Goal: Task Accomplishment & Management: Complete application form

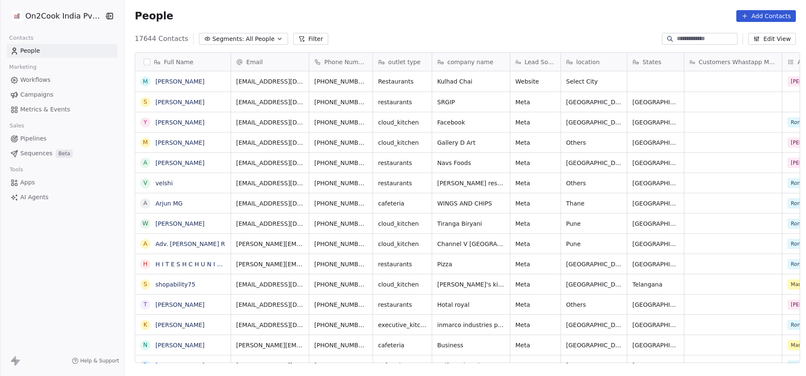
scroll to position [321, 676]
click at [293, 38] on button "Filter" at bounding box center [310, 39] width 35 height 12
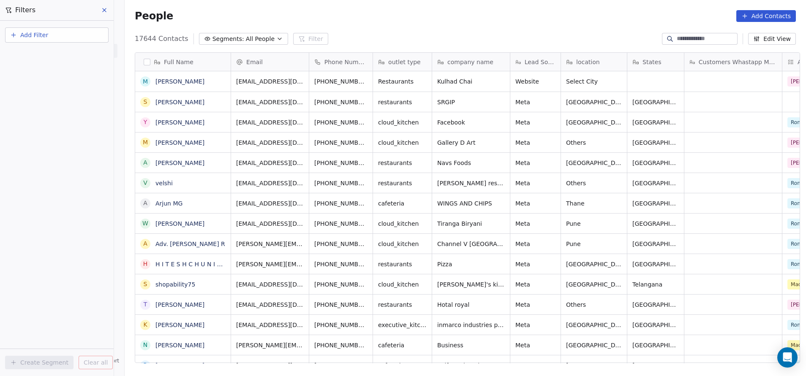
click at [60, 39] on button "Add Filter" at bounding box center [56, 34] width 103 height 15
click at [58, 57] on span "Contact properties" at bounding box center [41, 55] width 55 height 9
type input "***"
click at [51, 82] on div "Assignee" at bounding box center [57, 85] width 86 height 8
click at [51, 88] on div "Includes" at bounding box center [57, 90] width 88 height 14
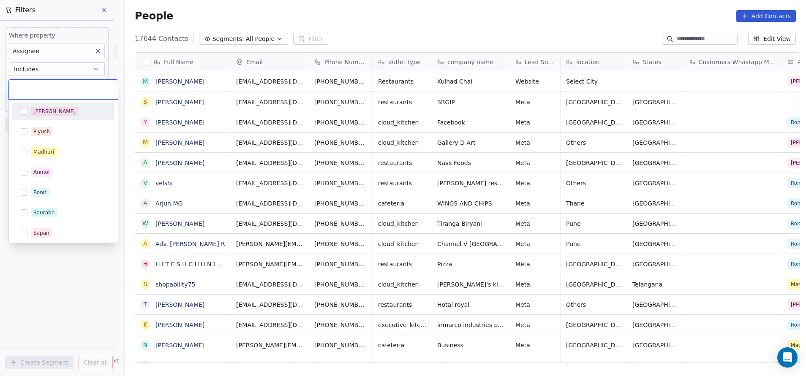
click at [51, 88] on body "On2Cook India Pvt. Ltd. Contacts People Marketing Workflows Campaigns Metrics &…" at bounding box center [403, 188] width 806 height 376
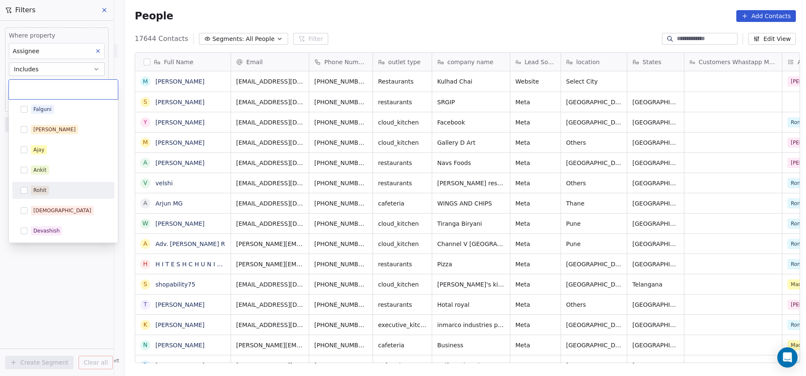
click at [46, 188] on div "Rohit" at bounding box center [39, 191] width 13 height 8
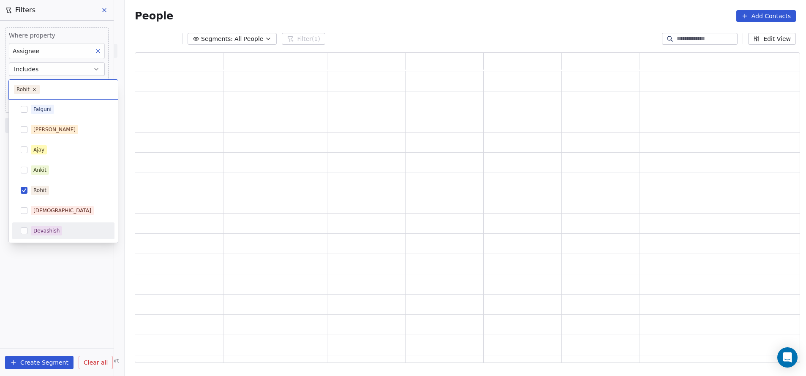
click at [61, 263] on html "On2Cook India Pvt. Ltd. Contacts People Marketing Workflows Campaigns Metrics &…" at bounding box center [403, 188] width 806 height 376
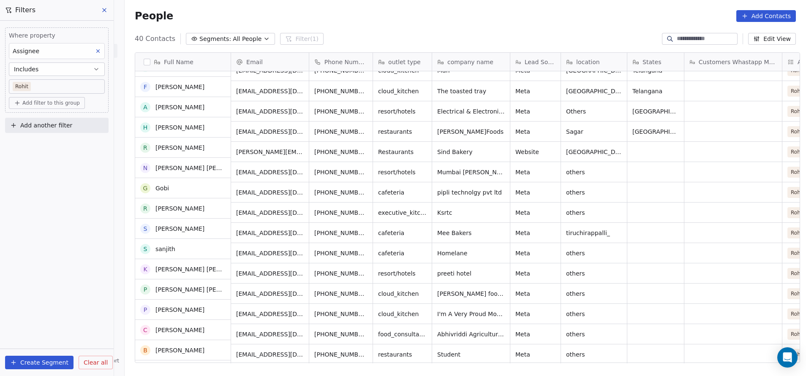
scroll to position [0, 0]
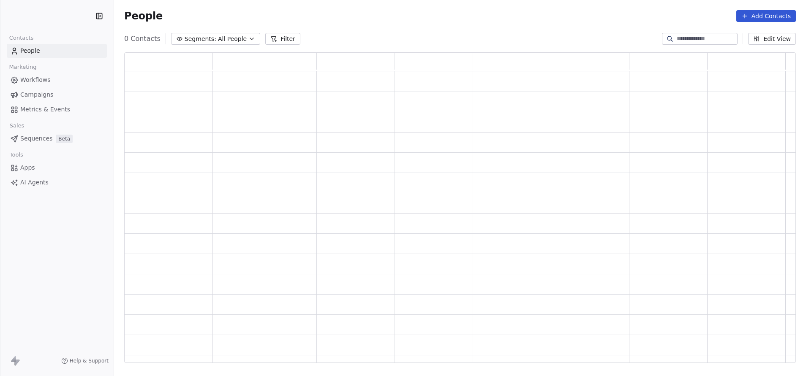
scroll to position [301, 662]
click at [285, 40] on button "Filter" at bounding box center [282, 39] width 35 height 12
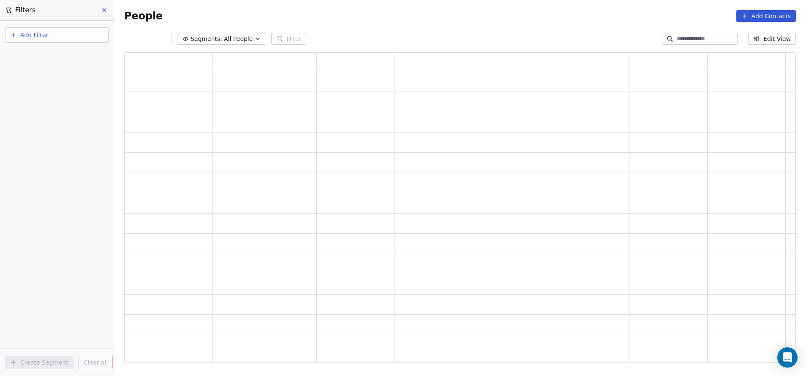
click at [52, 32] on button "Add Filter" at bounding box center [56, 34] width 103 height 15
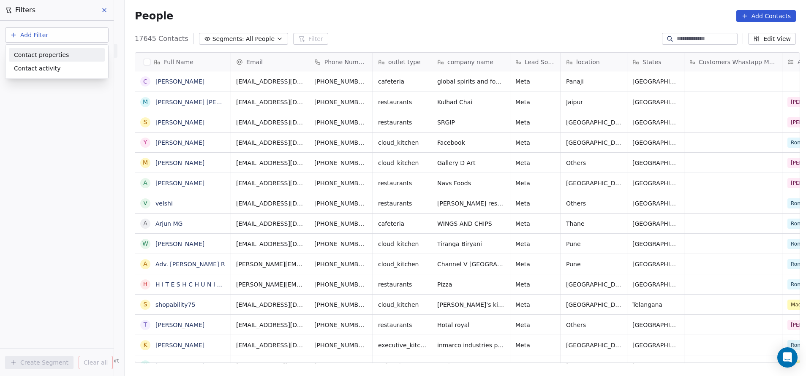
scroll to position [321, 676]
click at [50, 55] on span "Contact properties" at bounding box center [41, 55] width 55 height 9
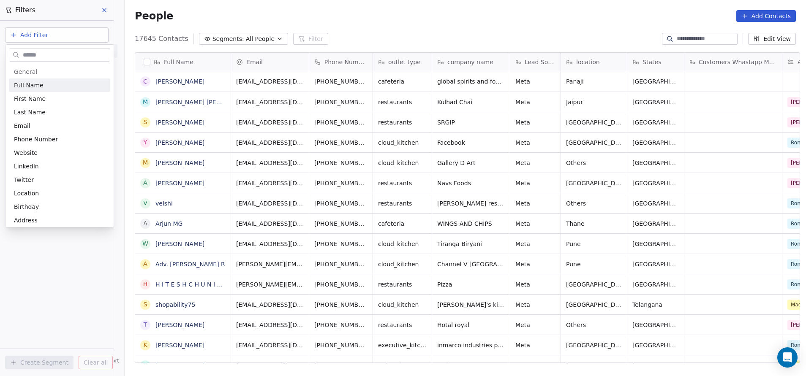
click at [50, 57] on input "text" at bounding box center [65, 55] width 89 height 12
type input "***"
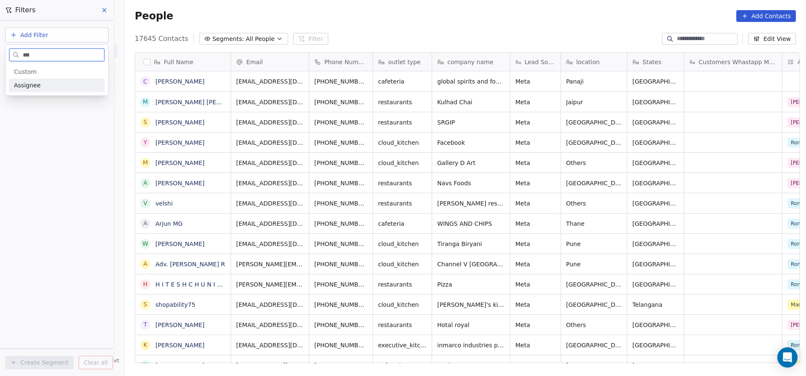
click at [54, 84] on div "Assignee" at bounding box center [57, 85] width 86 height 8
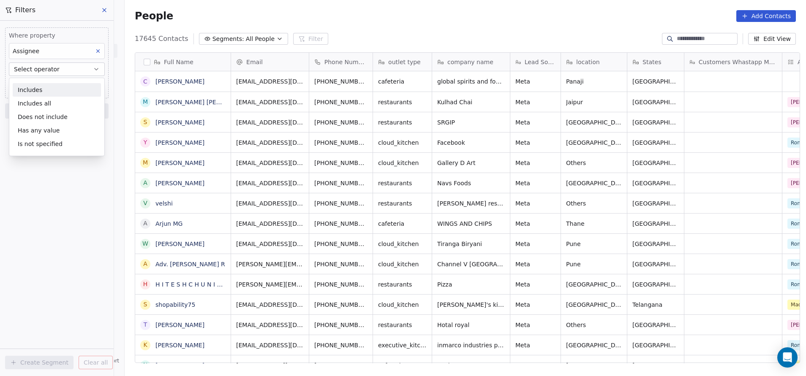
click at [53, 84] on div "Includes" at bounding box center [57, 90] width 88 height 14
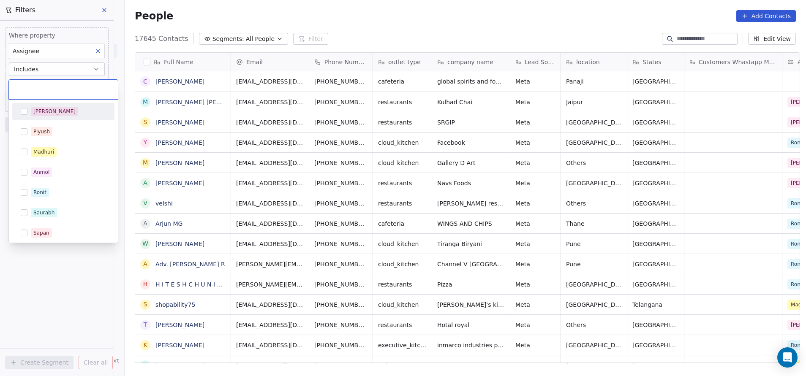
click at [55, 83] on body "On2Cook India Pvt. Ltd. Contacts People Marketing Workflows Campaigns Metrics &…" at bounding box center [403, 188] width 806 height 376
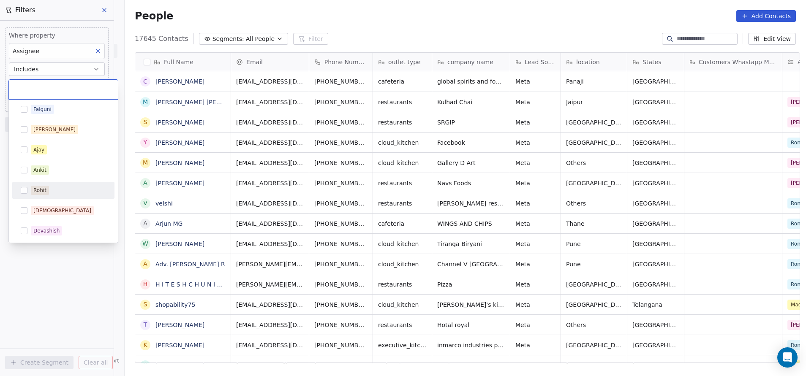
click at [53, 189] on div "Rohit" at bounding box center [68, 190] width 75 height 9
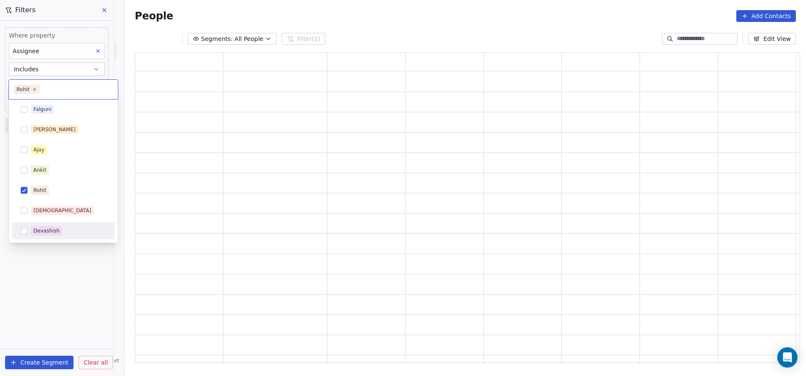
click at [74, 276] on html "On2Cook India Pvt. Ltd. Contacts People Marketing Workflows Campaigns Metrics &…" at bounding box center [403, 188] width 806 height 376
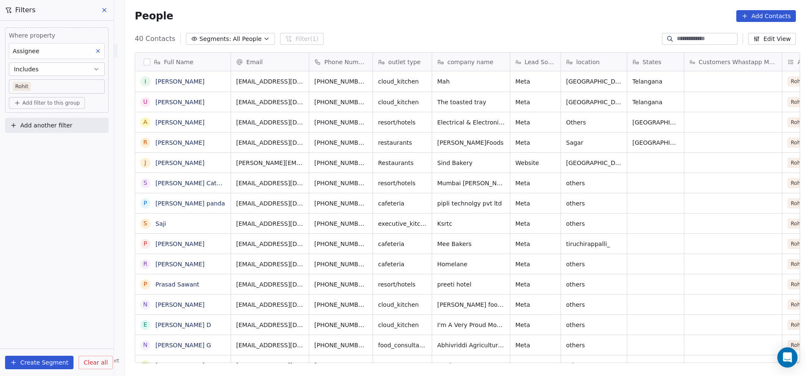
scroll to position [321, 676]
click at [704, 37] on input at bounding box center [706, 39] width 59 height 8
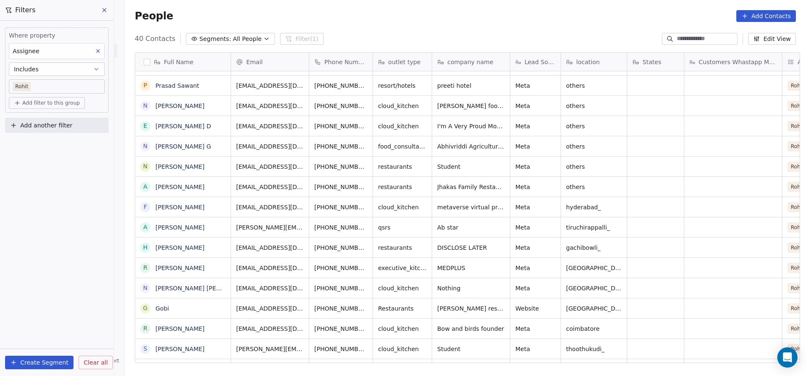
click at [98, 51] on icon at bounding box center [98, 51] width 6 height 6
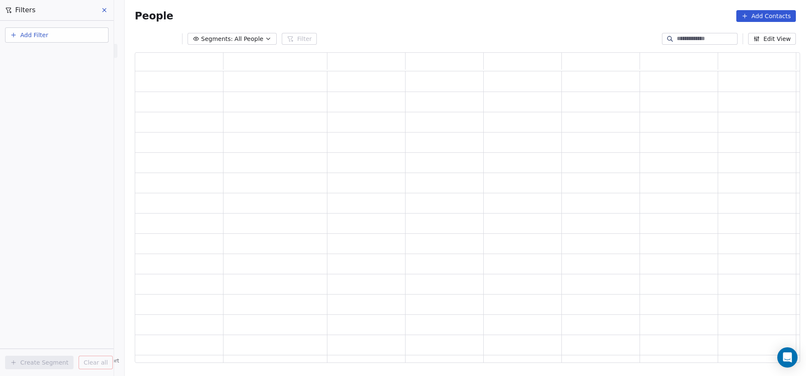
click at [66, 33] on button "Add Filter" at bounding box center [56, 34] width 103 height 15
click at [58, 56] on span "Contact properties" at bounding box center [41, 55] width 55 height 9
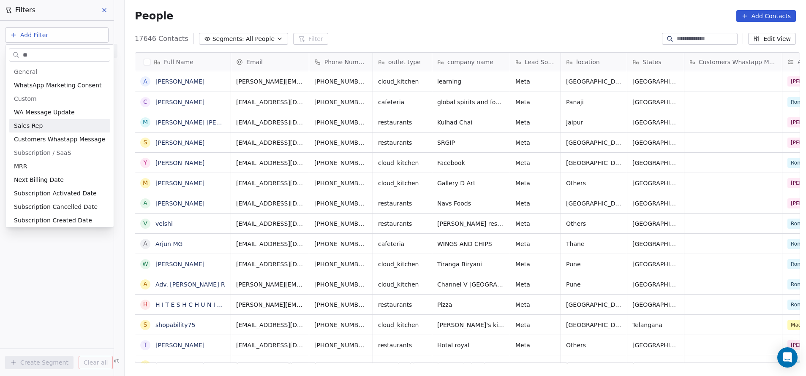
type input "**"
click at [53, 126] on div "Sales Rep" at bounding box center [59, 126] width 91 height 8
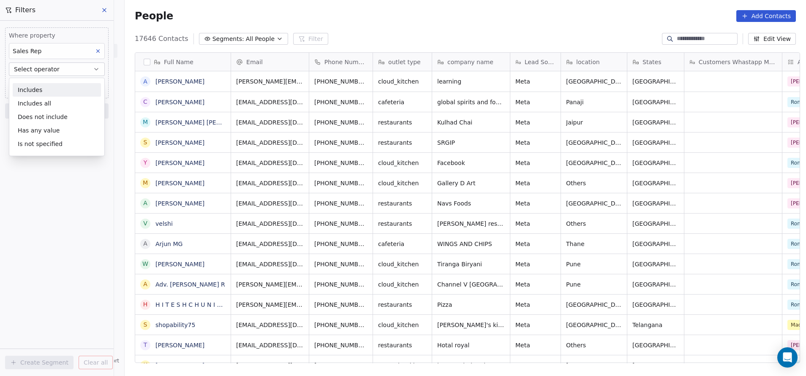
click at [50, 91] on div "Includes" at bounding box center [57, 90] width 88 height 14
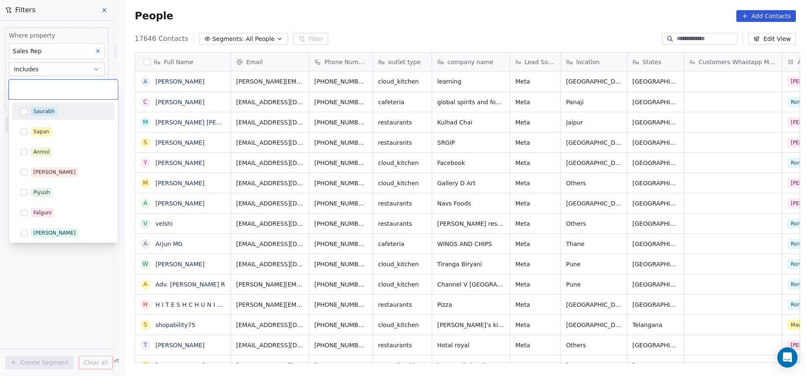
click at [49, 89] on body "On2Cook India Pvt. Ltd. Contacts People Marketing Workflows Campaigns Metrics &…" at bounding box center [403, 188] width 806 height 376
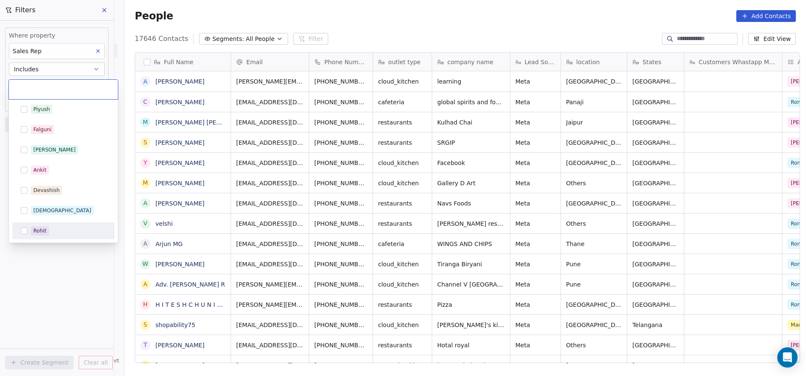
click at [36, 228] on div "Rohit" at bounding box center [39, 231] width 13 height 8
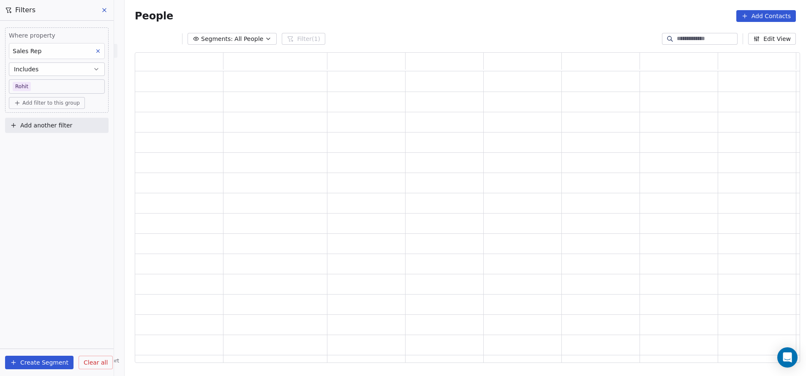
click at [78, 276] on html "On2Cook India Pvt. Ltd. Contacts People Marketing Workflows Campaigns Metrics &…" at bounding box center [403, 188] width 806 height 376
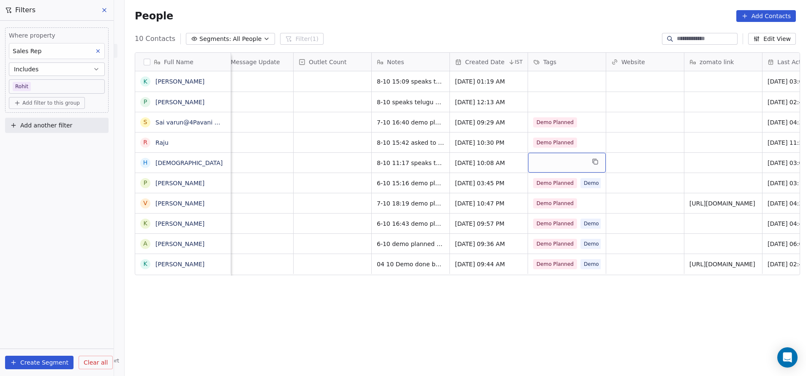
scroll to position [0, 743]
click at [554, 163] on div "grid" at bounding box center [565, 163] width 78 height 20
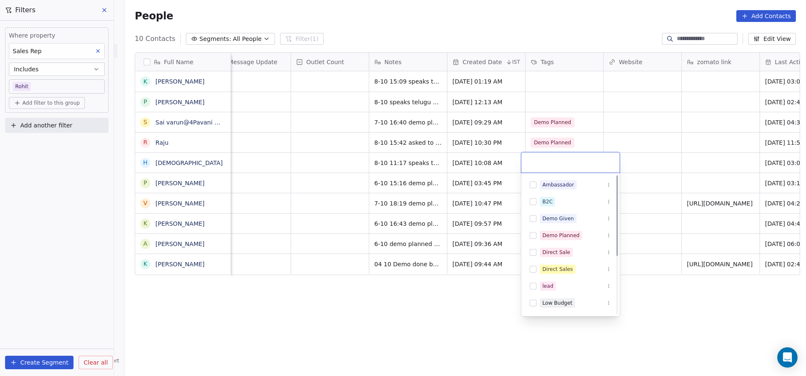
scroll to position [1, 0]
click at [550, 161] on input "text" at bounding box center [570, 162] width 88 height 9
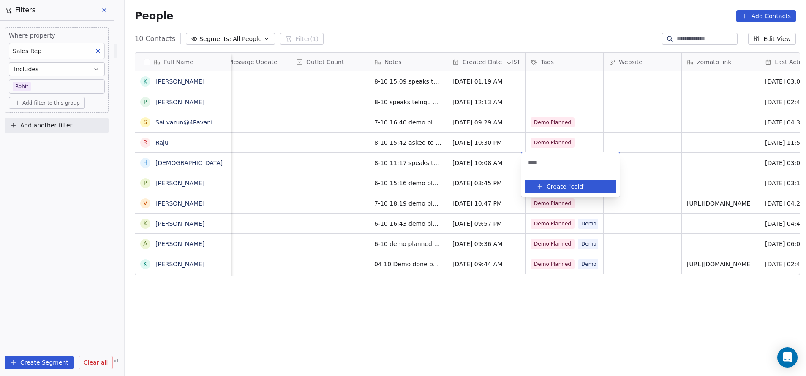
type input "****"
click at [559, 185] on span "Create "" at bounding box center [559, 186] width 24 height 9
click at [466, 346] on html "On2Cook India Pvt. Ltd. Contacts People Marketing Workflows Campaigns Metrics &…" at bounding box center [403, 188] width 806 height 376
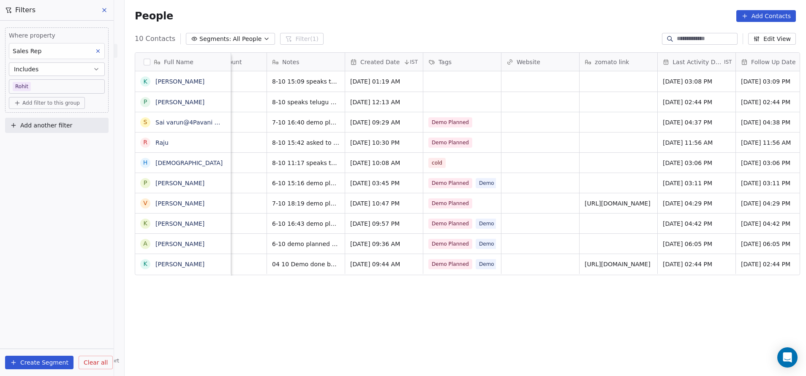
scroll to position [0, 738]
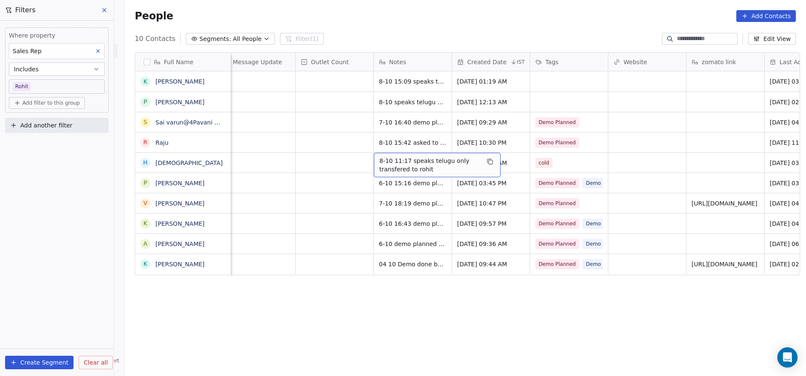
click at [434, 162] on span "8-10 11:17 speaks telugu only transfered to rohit" at bounding box center [429, 165] width 101 height 17
type textarea "*"
type textarea "**********"
click at [483, 163] on span "[DATE] 10:08 AM" at bounding box center [484, 163] width 52 height 8
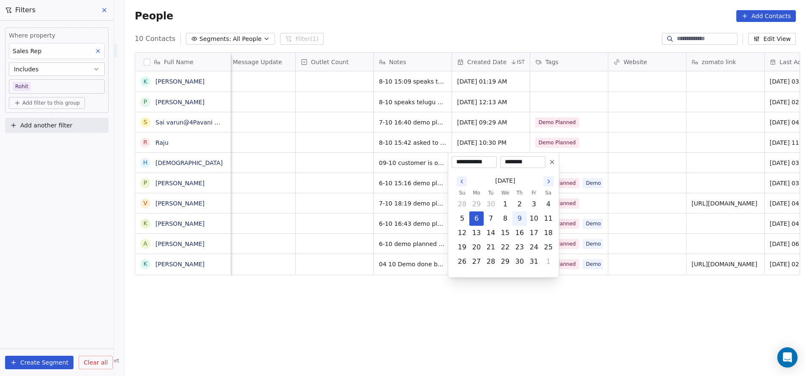
click at [520, 218] on button "9" at bounding box center [520, 219] width 14 height 14
type input "**********"
click at [512, 164] on input "********" at bounding box center [523, 162] width 42 height 8
click at [512, 163] on input "********" at bounding box center [523, 162] width 42 height 8
type input "********"
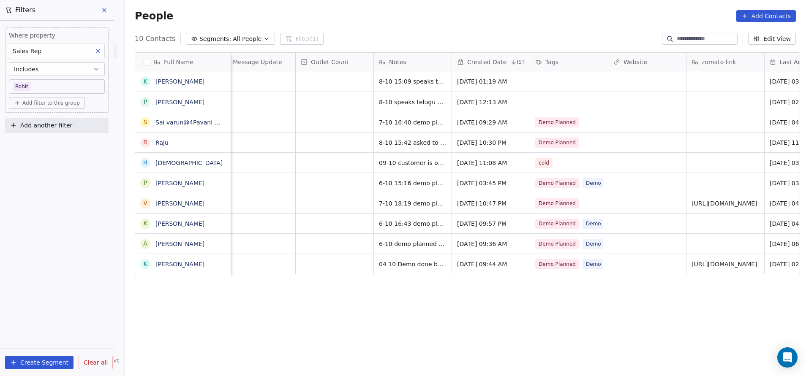
click at [552, 295] on html "On2Cook India Pvt. Ltd. Contacts People Marketing Workflows Campaigns Metrics &…" at bounding box center [403, 188] width 806 height 376
